Goal: Find specific page/section: Find specific page/section

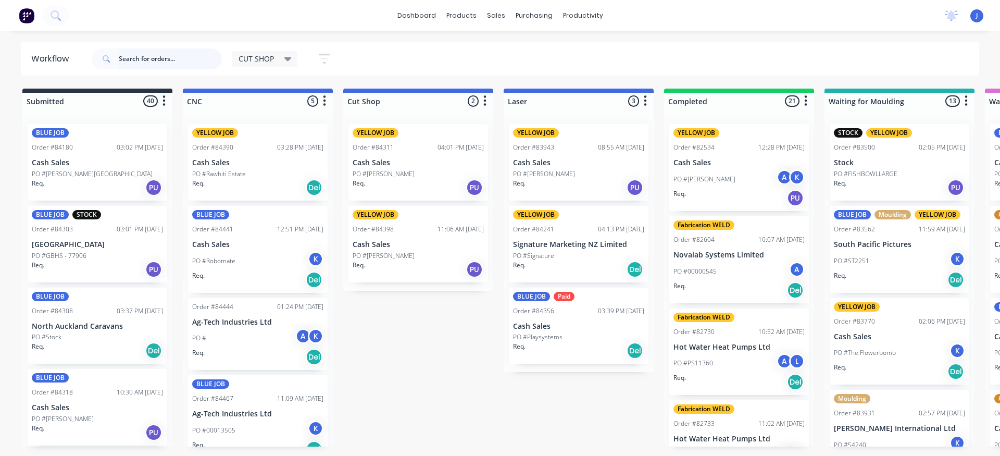
click at [167, 55] on input "text" at bounding box center [170, 58] width 103 height 21
type input "84463"
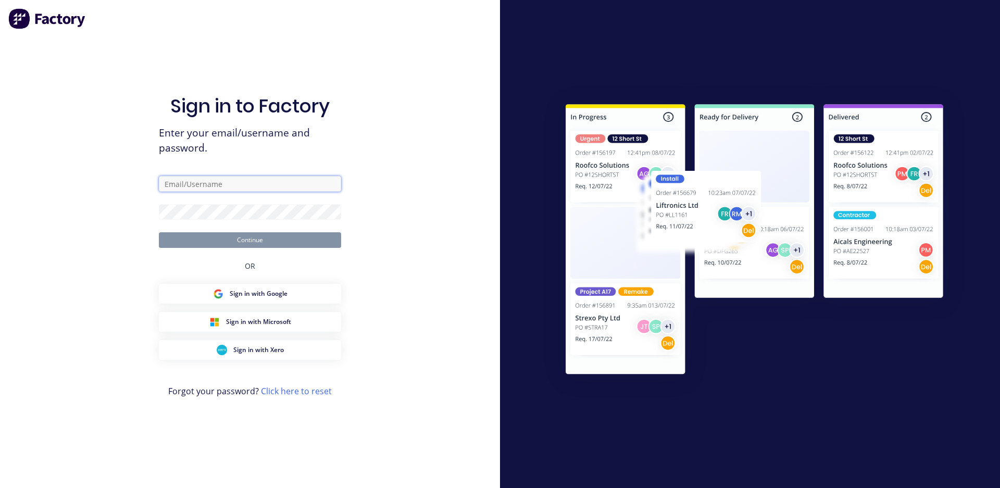
type input "[EMAIL_ADDRESS][DOMAIN_NAME]"
click at [254, 238] on button "Continue" at bounding box center [250, 240] width 182 height 16
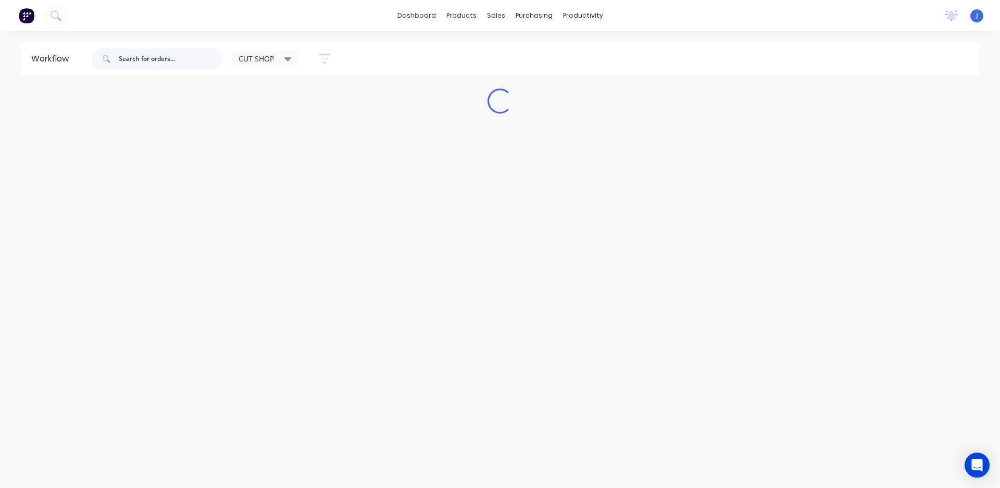
click at [154, 59] on input "text" at bounding box center [170, 58] width 103 height 21
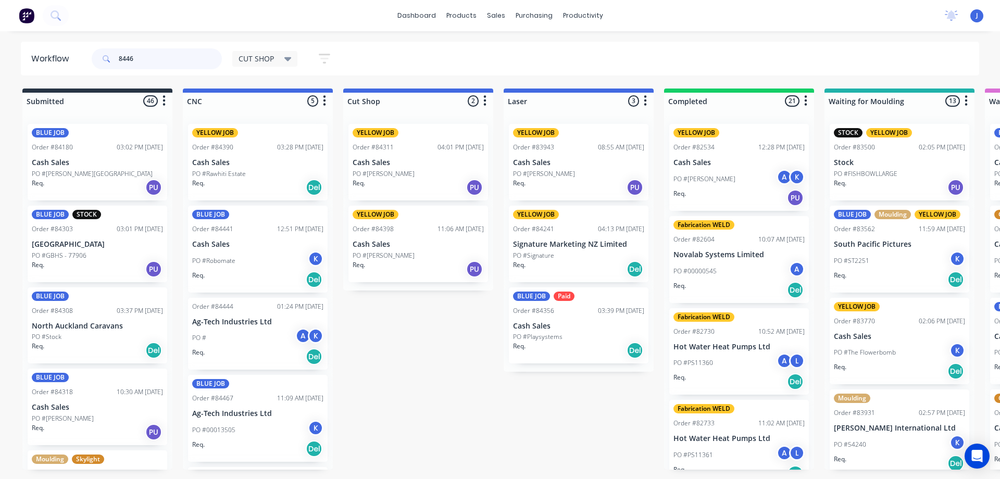
type input "84463"
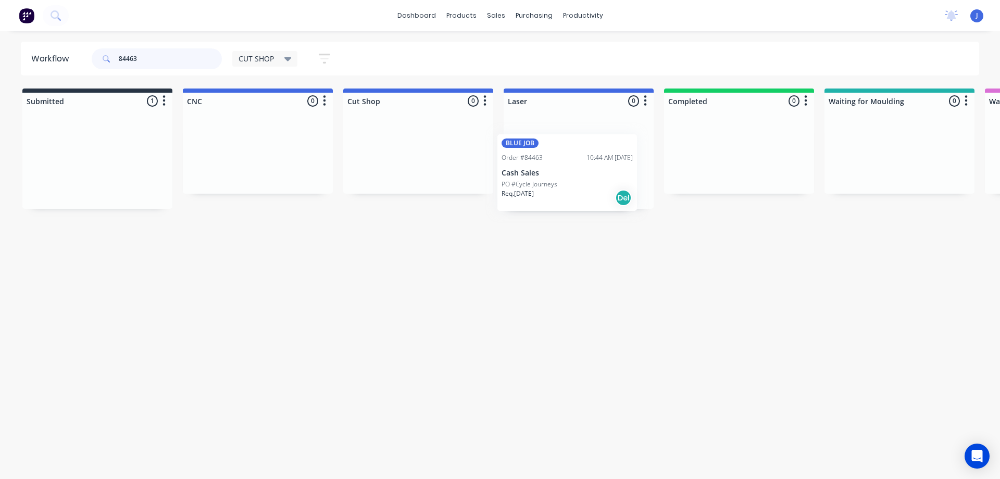
drag, startPoint x: 98, startPoint y: 176, endPoint x: 575, endPoint y: 176, distance: 477.3
